Goal: Information Seeking & Learning: Check status

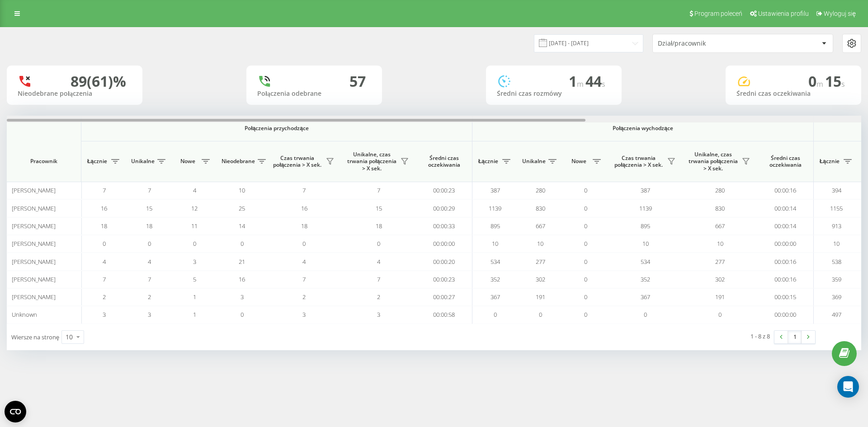
scroll to position [0, 407]
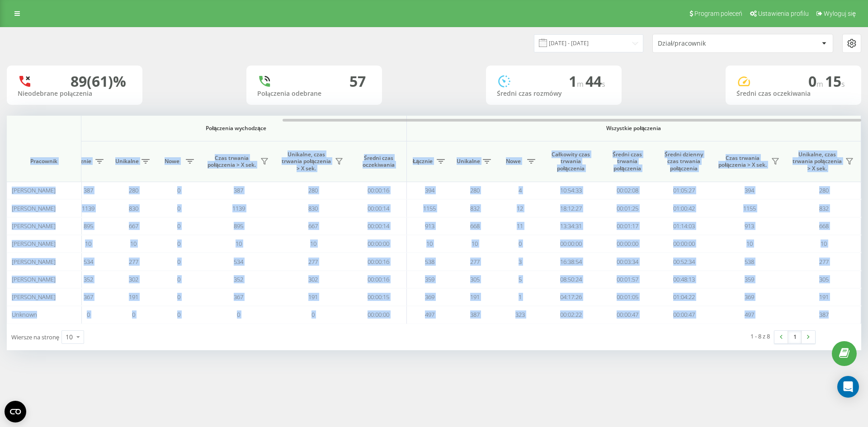
drag, startPoint x: 568, startPoint y: 116, endPoint x: 696, endPoint y: 126, distance: 128.8
click at [696, 126] on div "Połączenia przychodzące Połączenia wychodzące Wszystkie połączenia Pracownik Łą…" at bounding box center [434, 220] width 855 height 208
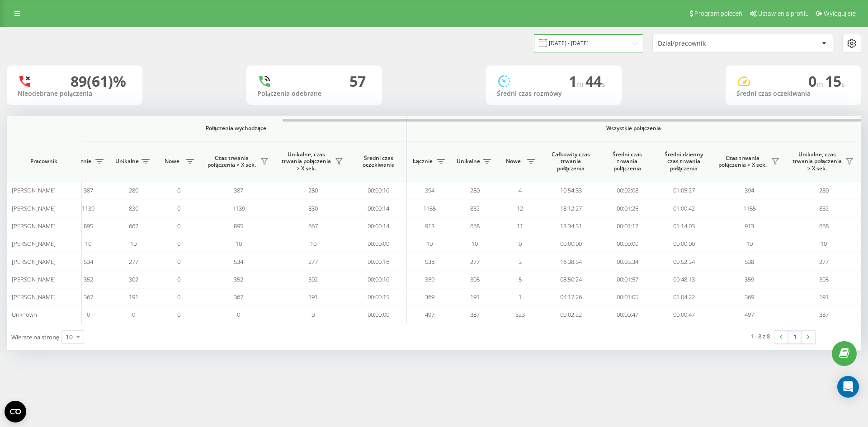
click at [577, 45] on input "22.07.2025 - 22.08.2025" at bounding box center [588, 43] width 109 height 18
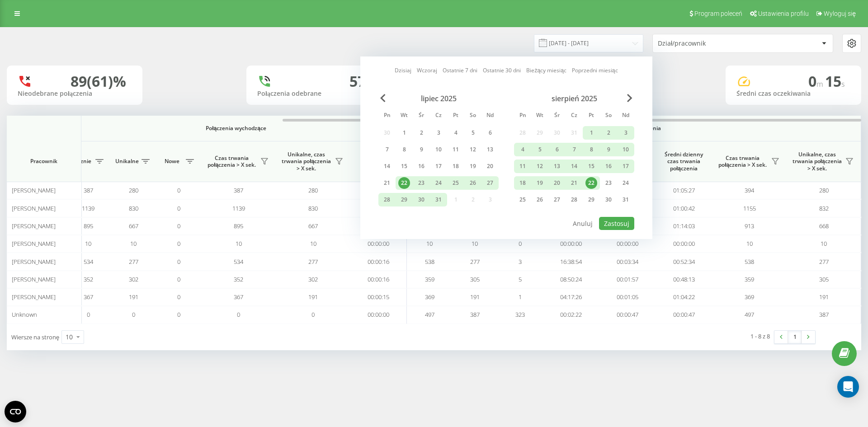
click at [591, 181] on div "22" at bounding box center [592, 183] width 12 height 12
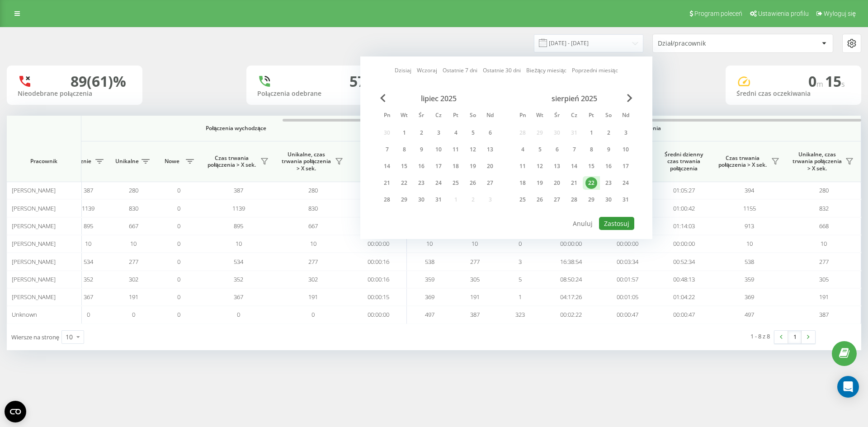
click at [615, 227] on button "Zastosuj" at bounding box center [616, 223] width 35 height 13
type input "22.08.2025 - 22.08.2025"
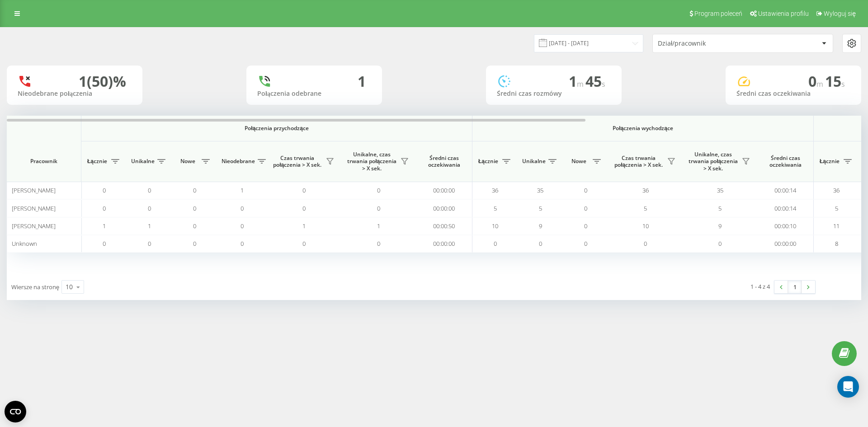
click at [599, 124] on th "Połączenia wychodzące" at bounding box center [643, 129] width 341 height 26
drag, startPoint x: 596, startPoint y: 123, endPoint x: 619, endPoint y: 126, distance: 22.7
click at [619, 126] on th "Połączenia wychodzące" at bounding box center [643, 129] width 341 height 26
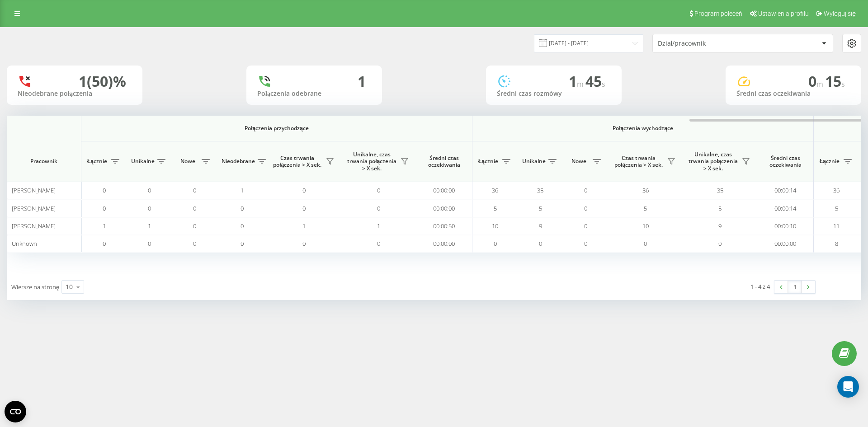
scroll to position [0, 407]
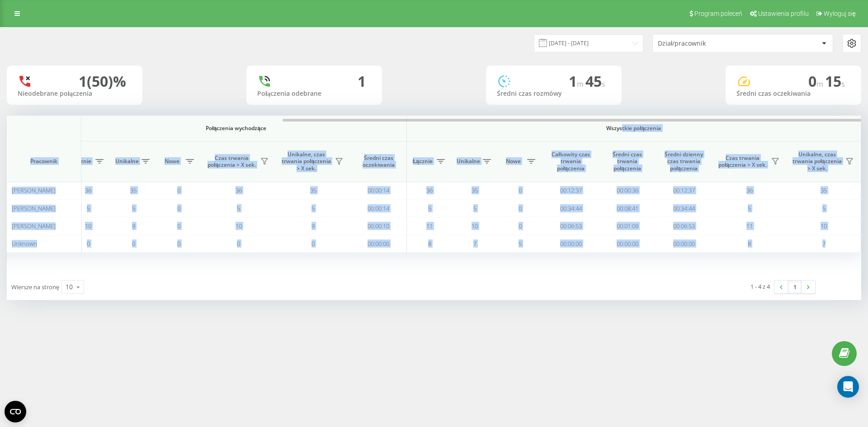
drag, startPoint x: 574, startPoint y: 122, endPoint x: 622, endPoint y: 127, distance: 48.2
click at [622, 127] on div "Połączenia przychodzące Połączenia wychodzące Wszystkie połączenia Pracownik Łą…" at bounding box center [434, 195] width 855 height 158
drag, startPoint x: 599, startPoint y: 111, endPoint x: 588, endPoint y: 109, distance: 11.4
click at [598, 110] on div "22.08.2025 - 22.08.2025 Dział/pracownik 1 (50)% Nieodebrane połączenia 1 Połącz…" at bounding box center [434, 164] width 855 height 273
click at [473, 114] on div "22.08.2025 - 22.08.2025 Dział/pracownik 1 (50)% Nieodebrane połączenia 1 Połącz…" at bounding box center [434, 164] width 855 height 273
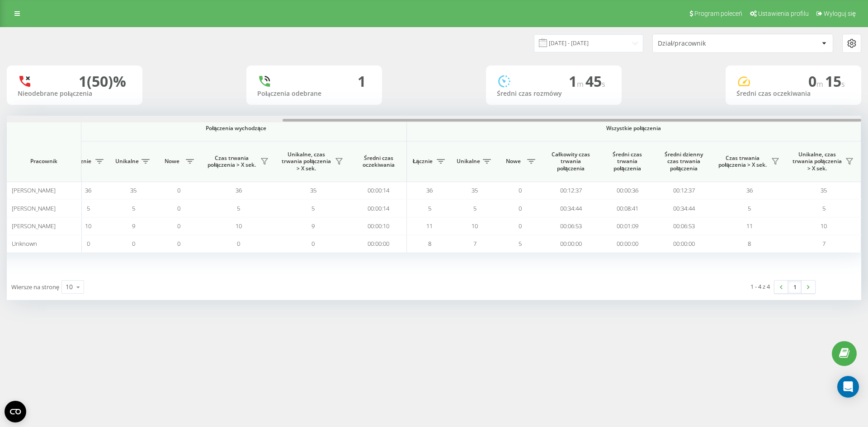
drag, startPoint x: 464, startPoint y: 121, endPoint x: 840, endPoint y: 142, distance: 377.3
click at [840, 142] on div "Połączenia przychodzące Połączenia wychodzące Wszystkie połączenia Pracownik Łą…" at bounding box center [434, 195] width 855 height 158
drag, startPoint x: 617, startPoint y: 119, endPoint x: 650, endPoint y: 123, distance: 32.7
click at [650, 123] on div at bounding box center [434, 119] width 855 height 7
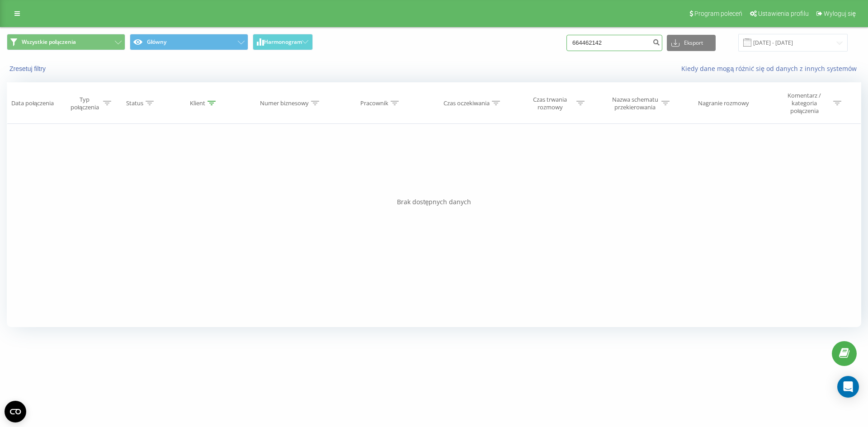
paste input "518624423"
type input "518624423"
click at [660, 43] on button "submit" at bounding box center [656, 43] width 12 height 16
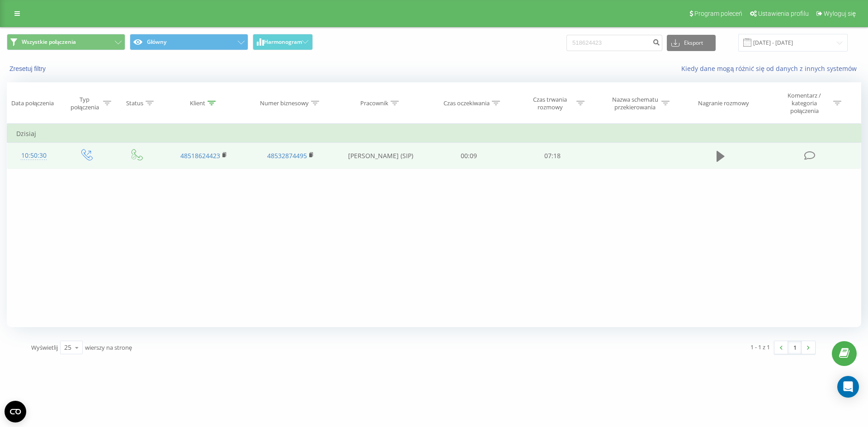
click at [725, 158] on icon at bounding box center [721, 156] width 8 height 13
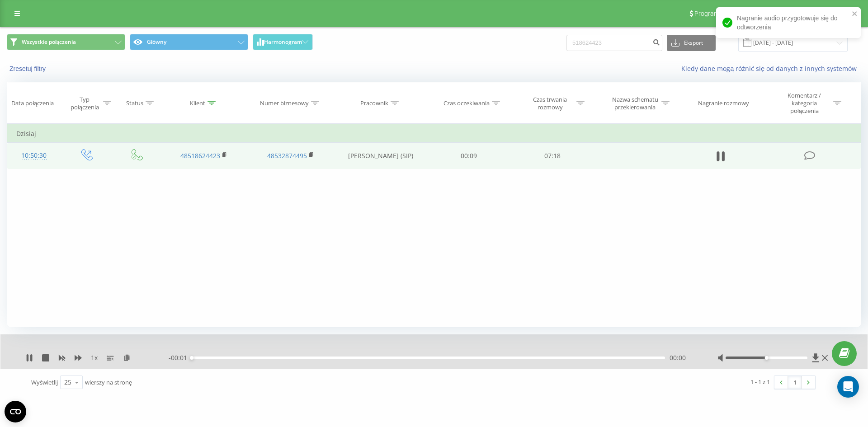
click at [499, 359] on div "00:00" at bounding box center [428, 358] width 473 height 3
click at [577, 359] on div "00:00" at bounding box center [428, 358] width 473 height 3
click at [615, 358] on div "00:00" at bounding box center [428, 358] width 473 height 3
click at [627, 358] on div "00:00" at bounding box center [428, 358] width 473 height 3
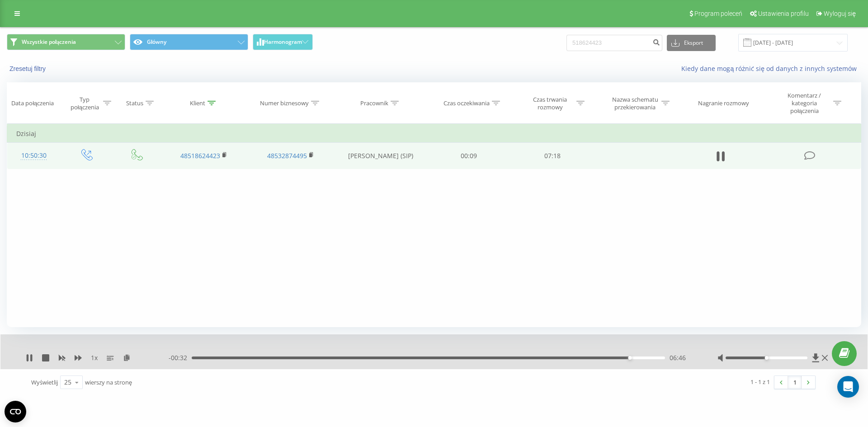
click at [23, 355] on div "1 x - 00:32 06:46 06:46" at bounding box center [433, 352] width 867 height 35
click at [28, 358] on icon at bounding box center [28, 358] width 2 height 7
drag, startPoint x: 635, startPoint y: 44, endPoint x: 205, endPoint y: -5, distance: 432.4
click at [205, 0] on html "caucasusauto.pl 518624423 Projekty caucasusauto.pl Panel Informacyjny Centrum o…" at bounding box center [434, 213] width 868 height 427
type input "515176483"
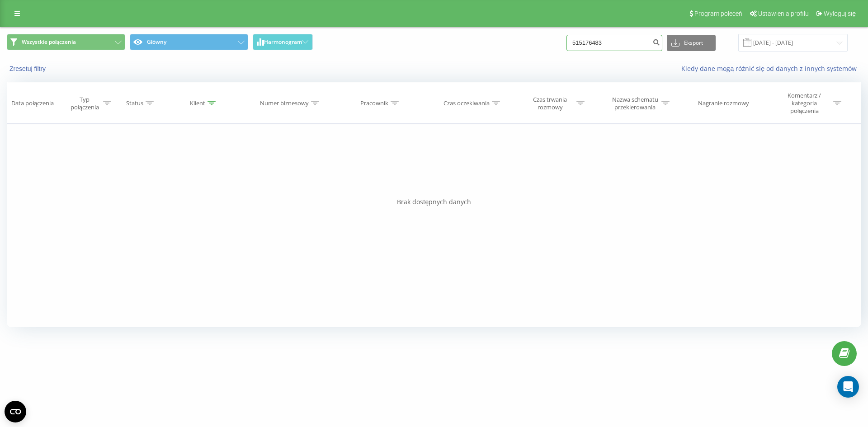
drag, startPoint x: 627, startPoint y: 46, endPoint x: 502, endPoint y: 41, distance: 125.4
click at [501, 41] on div "Wszystkie połączenia Główny Harmonogram 515176483 Eksport .csv .xls .xlsx 22.05…" at bounding box center [434, 43] width 855 height 18
